Goal: Check status: Check status

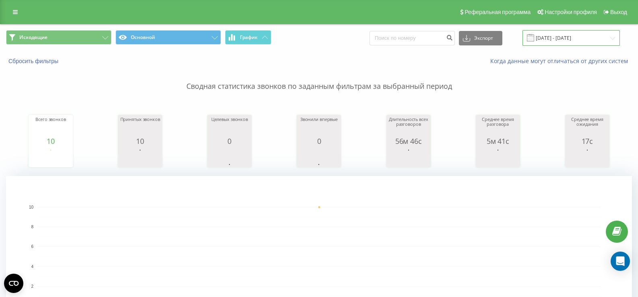
click at [563, 41] on input "[DATE] - [DATE]" at bounding box center [570, 38] width 97 height 16
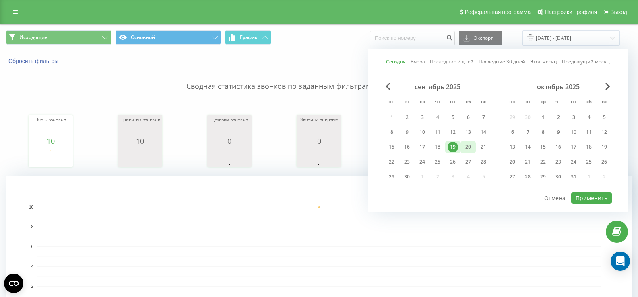
click at [463, 147] on div "20" at bounding box center [467, 147] width 15 height 12
click at [588, 200] on button "Применить" at bounding box center [591, 198] width 41 height 12
type input "[DATE] - [DATE]"
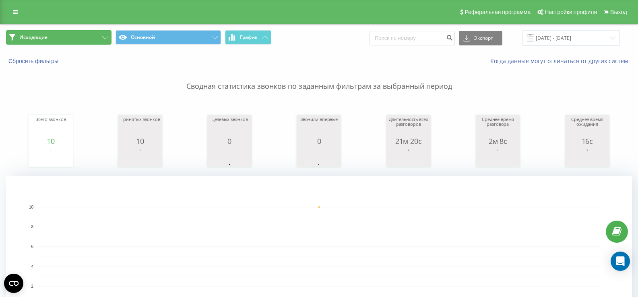
click at [71, 39] on button "Исходящие" at bounding box center [58, 37] width 105 height 14
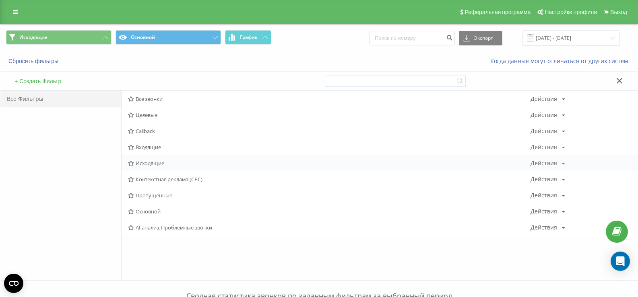
click at [149, 166] on span "Исходящие" at bounding box center [329, 164] width 402 height 6
